Goal: Book appointment/travel/reservation

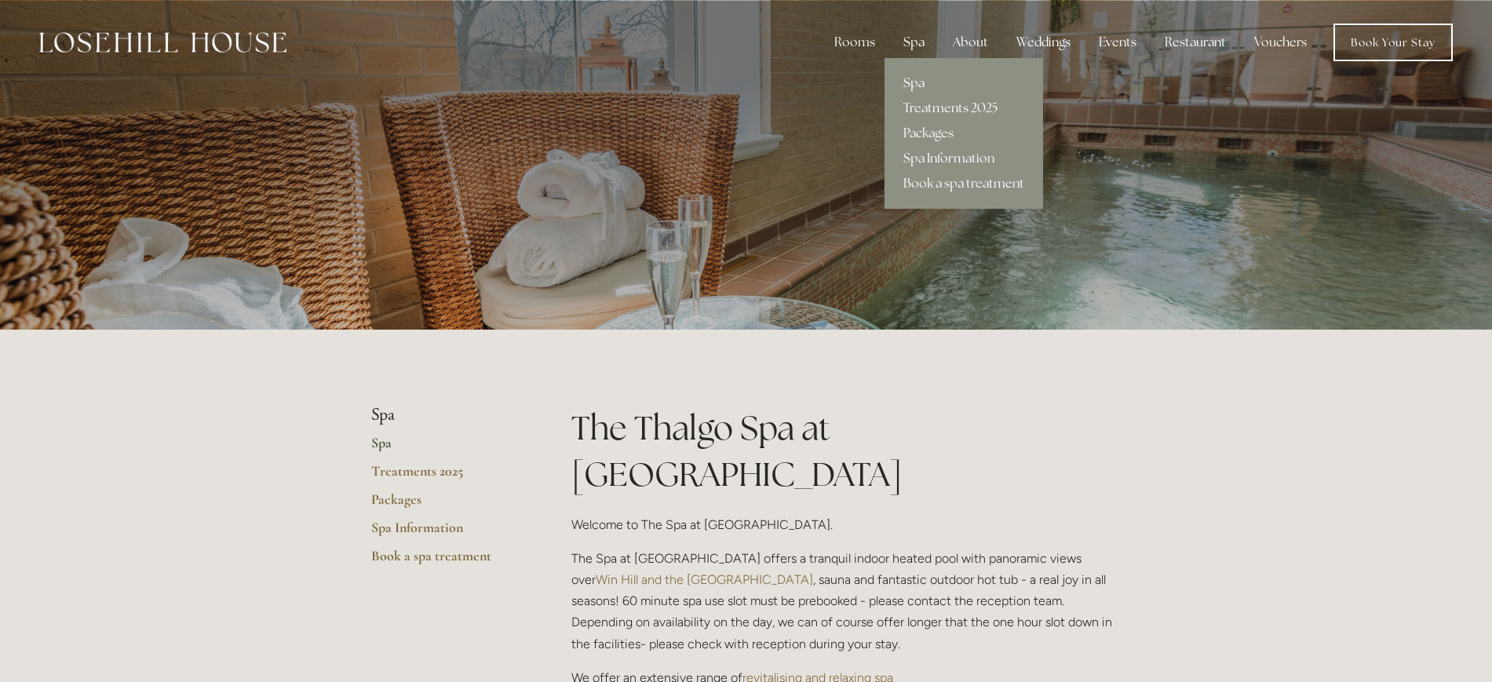
click at [908, 34] on div "Spa" at bounding box center [914, 42] width 46 height 31
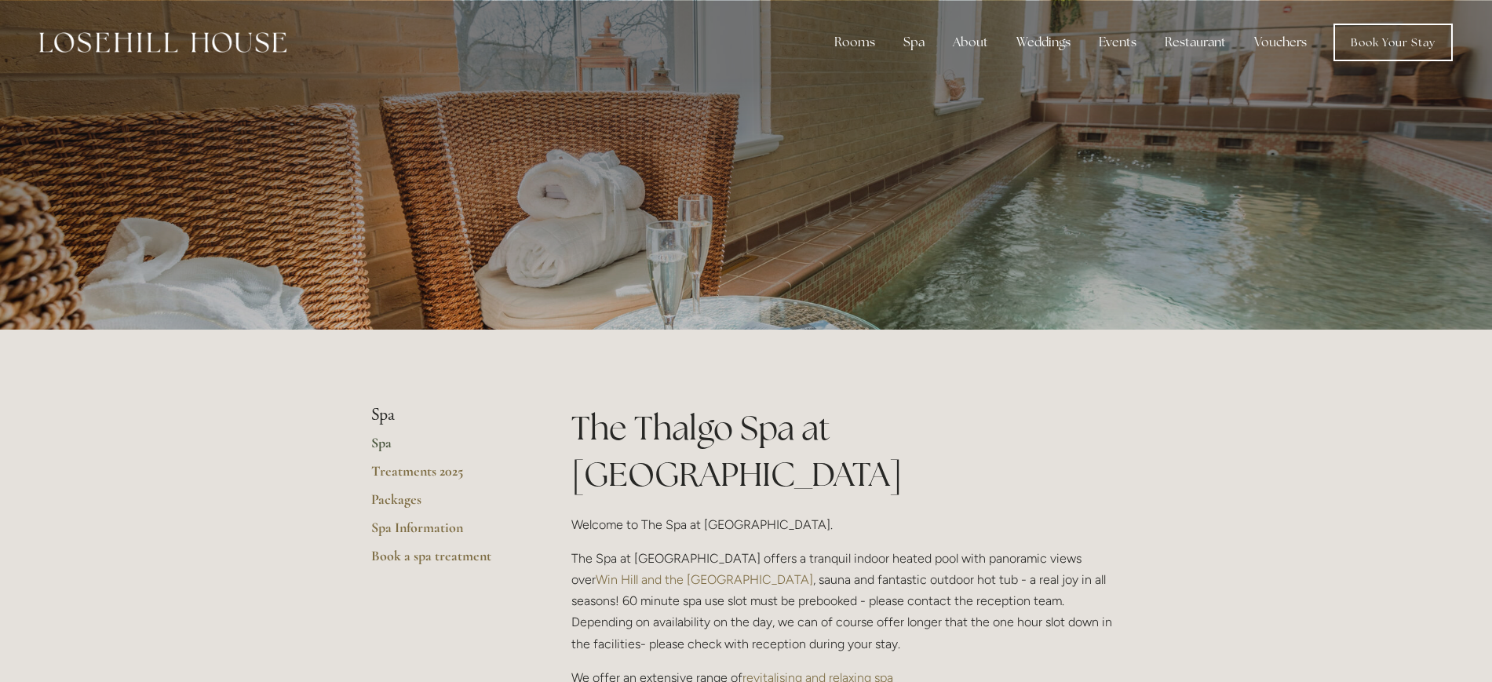
scroll to position [392, 0]
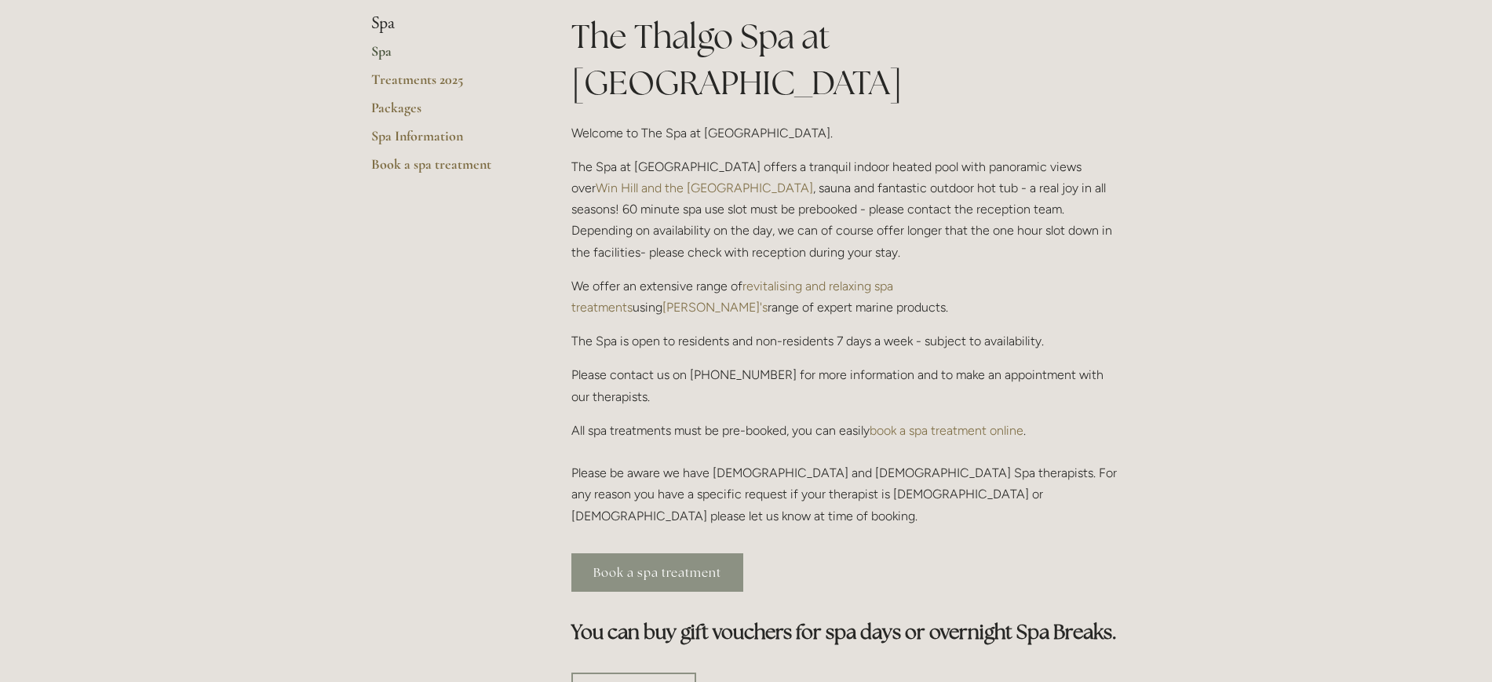
click at [620, 553] on link "Book a spa treatment" at bounding box center [657, 572] width 172 height 38
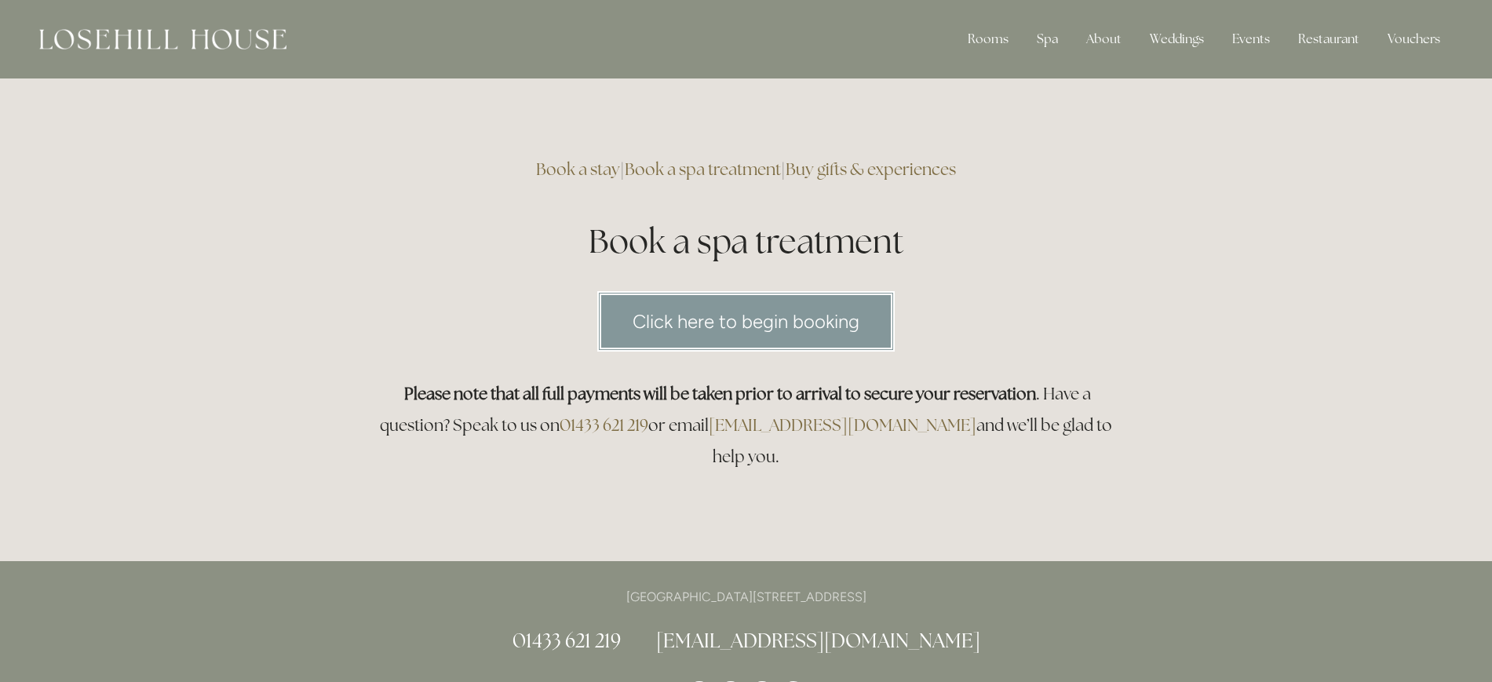
click at [631, 323] on link "Click here to begin booking" at bounding box center [745, 321] width 297 height 60
click at [648, 308] on link "Click here to begin booking" at bounding box center [745, 321] width 297 height 60
click at [70, 59] on div "Rooms Rooms Your Stay Book a stay Offers Spa About" at bounding box center [746, 39] width 1461 height 78
click at [82, 29] on img at bounding box center [162, 39] width 247 height 20
